Goal: Task Accomplishment & Management: Manage account settings

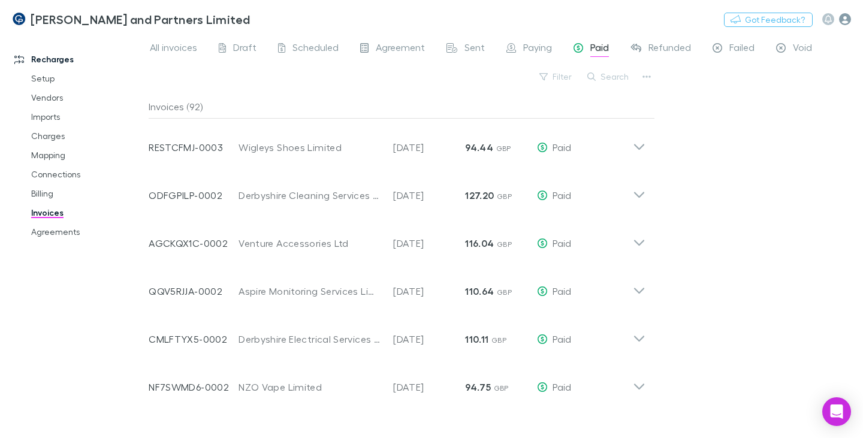
click at [847, 20] on icon "button" at bounding box center [845, 19] width 12 height 12
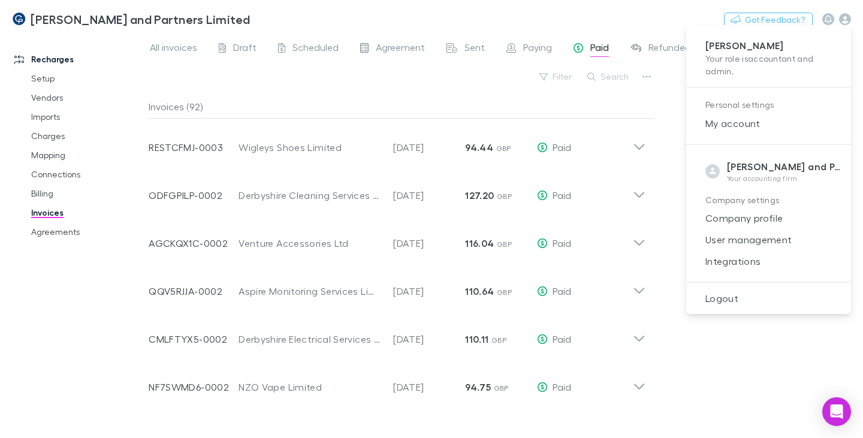
click at [730, 296] on span "Logout" at bounding box center [769, 298] width 146 height 14
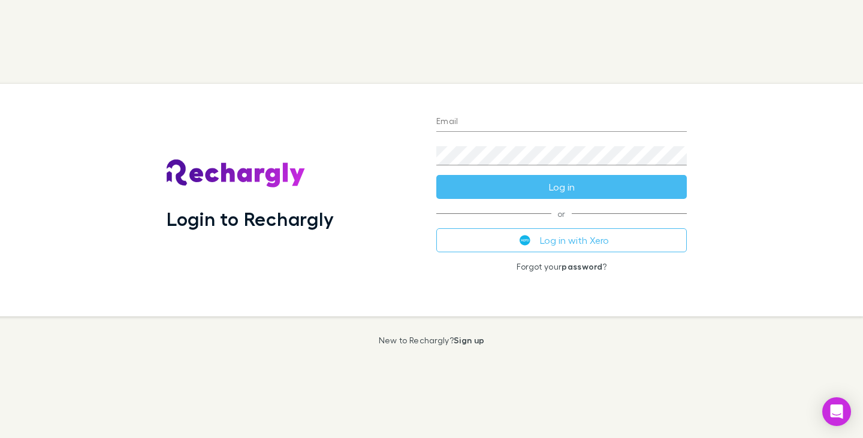
type input "**********"
